Goal: Task Accomplishment & Management: Use online tool/utility

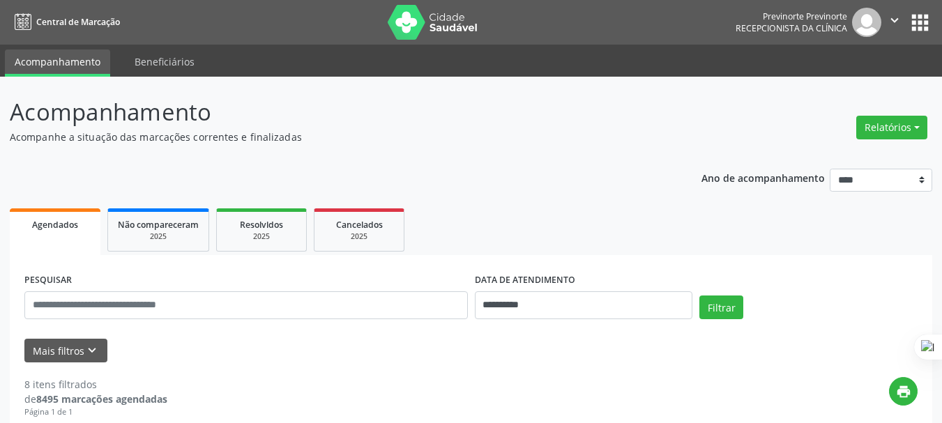
click at [866, 135] on button "Relatórios" at bounding box center [891, 128] width 71 height 24
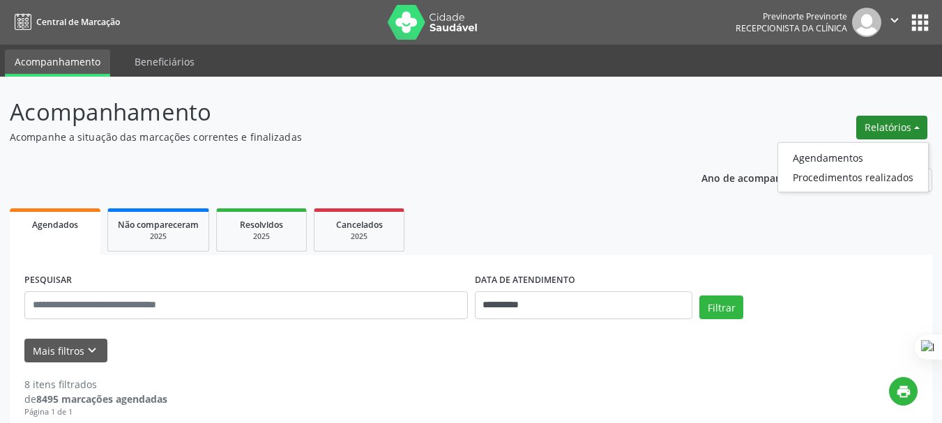
click at [800, 115] on header "Acompanhamento Acompanhe a situação das marcações correntes e finalizadas Relat…" at bounding box center [471, 119] width 922 height 49
click at [869, 126] on button "Relatórios" at bounding box center [891, 128] width 71 height 24
click at [892, 113] on div "Relatórios Agendamentos Procedimentos realizados" at bounding box center [891, 127] width 81 height 33
click at [870, 123] on button "Relatórios" at bounding box center [891, 128] width 71 height 24
click at [843, 157] on link "Agendamentos" at bounding box center [853, 158] width 150 height 20
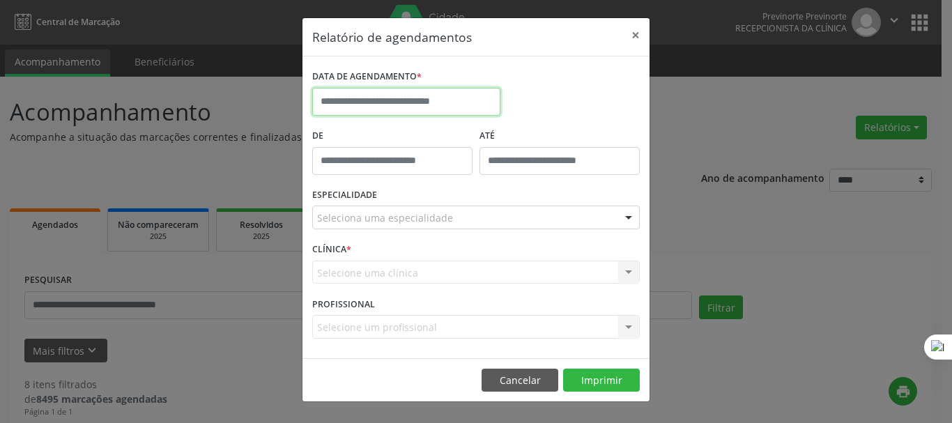
click at [387, 101] on input "text" at bounding box center [406, 102] width 188 height 28
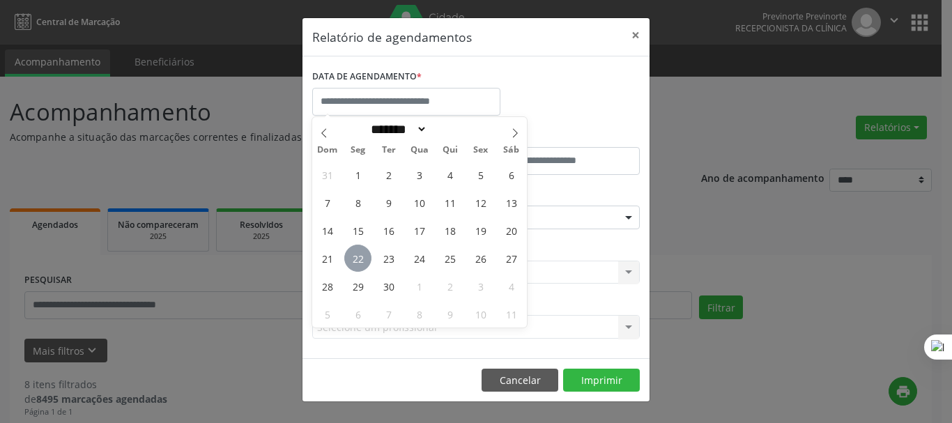
click at [356, 256] on span "22" at bounding box center [357, 258] width 27 height 27
type input "**********"
click at [356, 258] on span "22" at bounding box center [357, 258] width 27 height 27
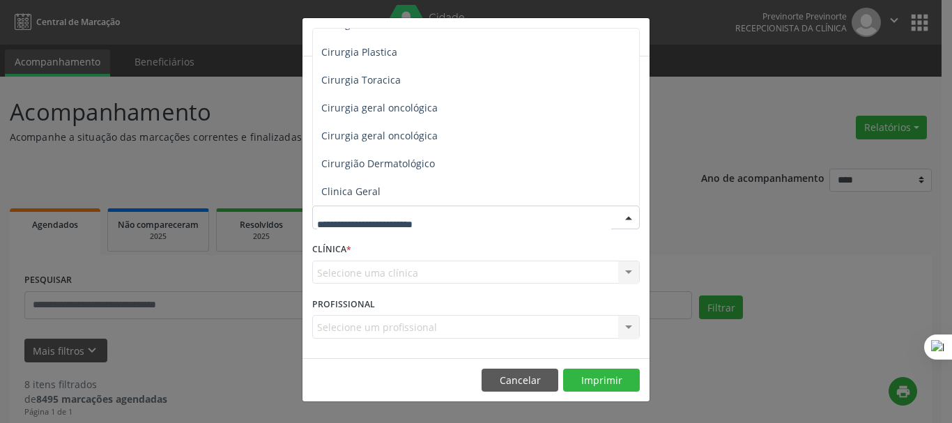
scroll to position [418, 0]
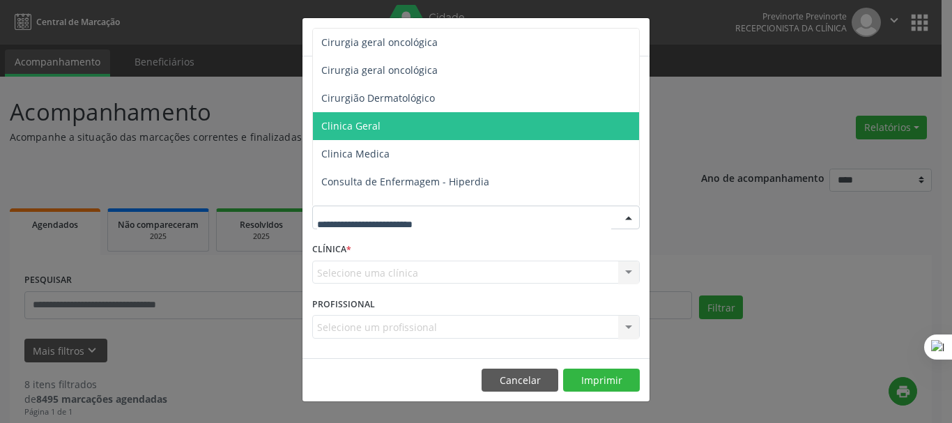
click at [392, 133] on span "Clinica Geral" at bounding box center [477, 126] width 328 height 28
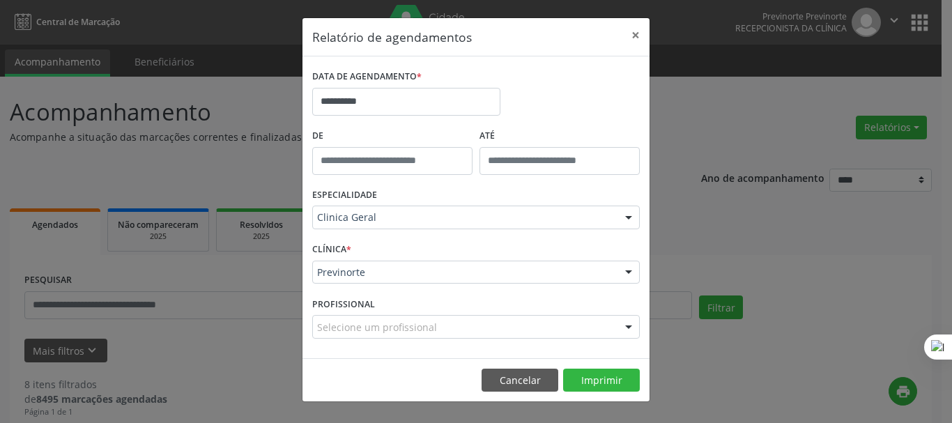
click at [624, 367] on footer "Cancelar Imprimir" at bounding box center [475, 380] width 347 height 44
click at [624, 374] on button "Imprimir" at bounding box center [601, 381] width 77 height 24
